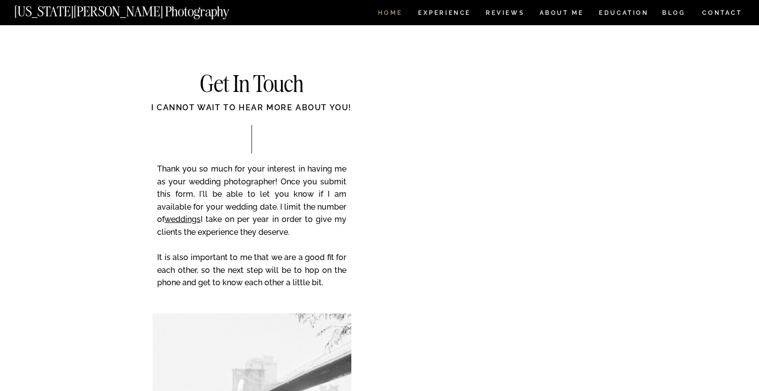
click at [385, 12] on nav "HOME" at bounding box center [390, 14] width 28 height 8
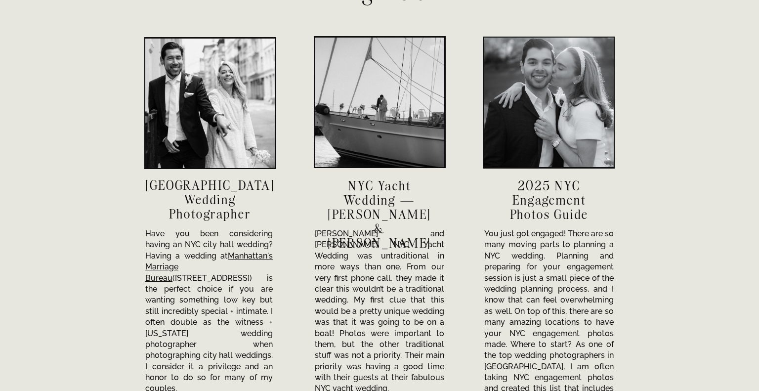
scroll to position [3369, 0]
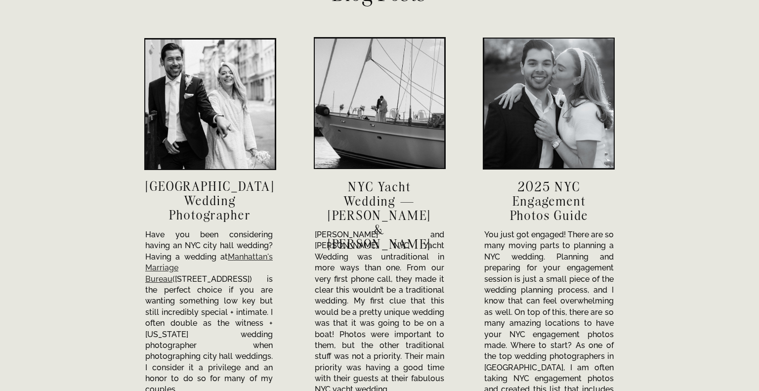
click at [240, 261] on link "Manhattan's Marriage Bureau" at bounding box center [208, 268] width 127 height 32
click at [231, 116] on div at bounding box center [209, 104] width 129 height 129
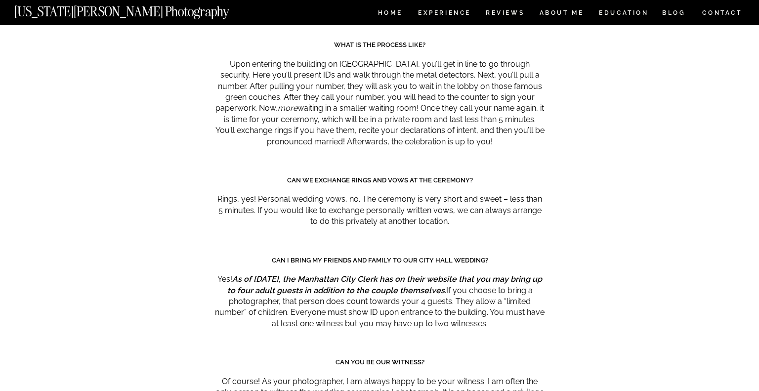
scroll to position [4760, 0]
